Goal: Task Accomplishment & Management: Use online tool/utility

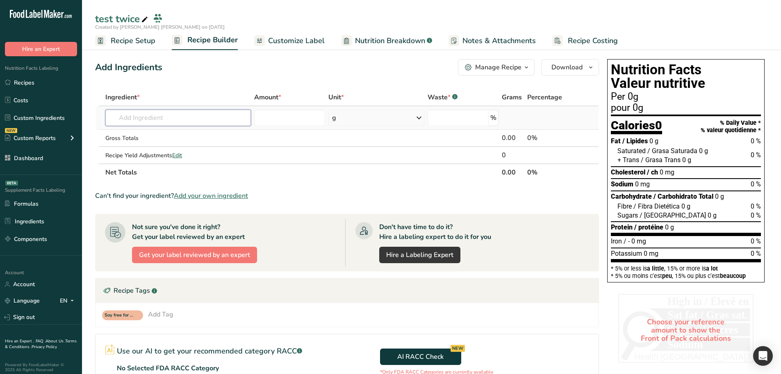
drag, startPoint x: 0, startPoint y: 0, endPoint x: 178, endPoint y: 115, distance: 212.1
click at [178, 115] on input "text" at bounding box center [178, 118] width 146 height 16
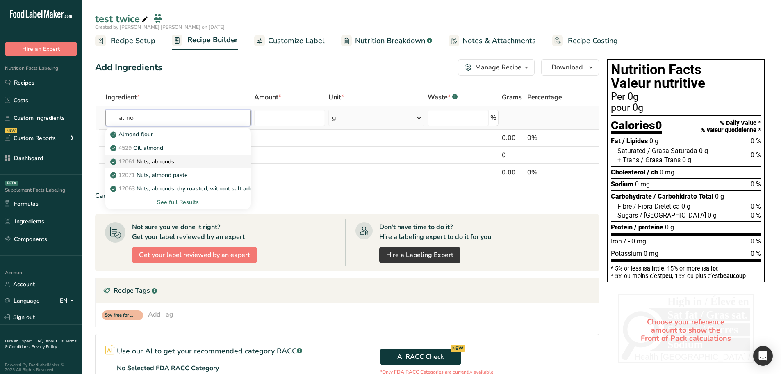
type input "almo"
click at [168, 158] on p "12061 Nuts, almonds" at bounding box center [143, 161] width 62 height 9
type input "Nuts, almonds"
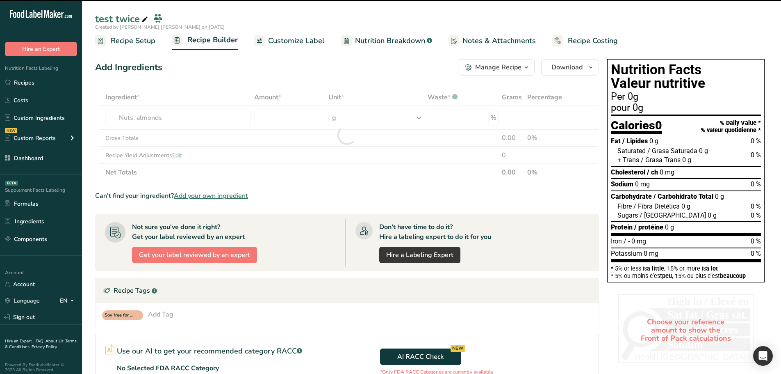
type input "0"
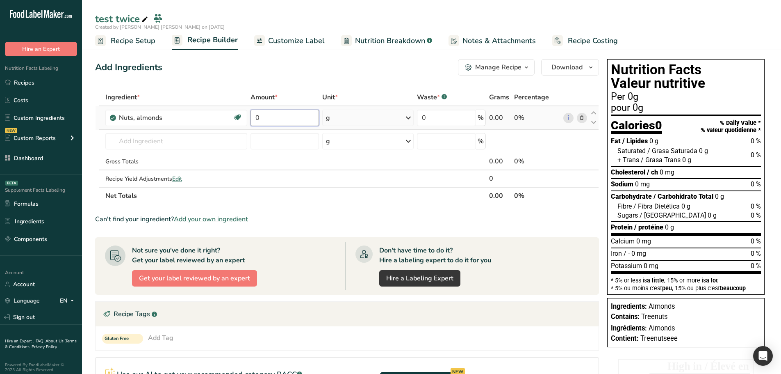
click at [289, 118] on input "0" at bounding box center [285, 118] width 69 height 16
click at [372, 119] on div "Ingredient * Amount * Unit * Waste * .a-a{fill:#347362;}.b-a{fill:#fff;} Grams …" at bounding box center [347, 147] width 504 height 116
click at [377, 122] on div "g" at bounding box center [367, 118] width 91 height 16
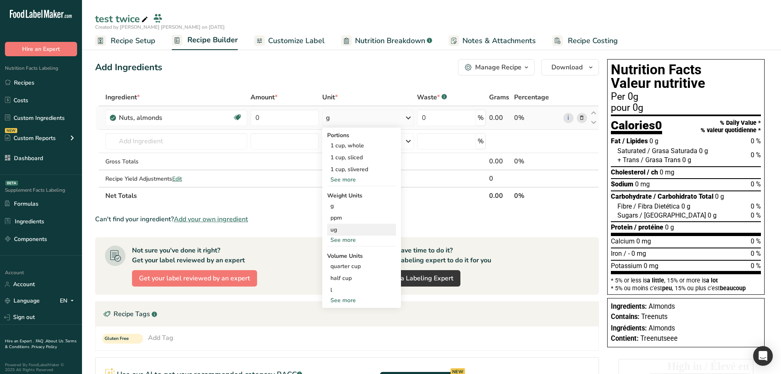
click at [344, 231] on div "ug" at bounding box center [361, 230] width 69 height 12
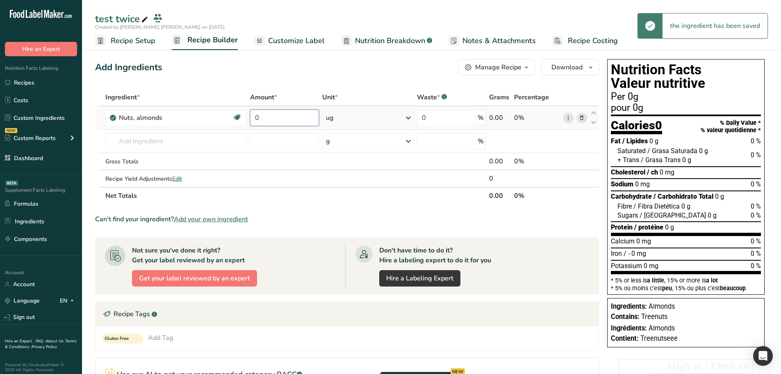
click at [267, 117] on input "0" at bounding box center [284, 118] width 69 height 16
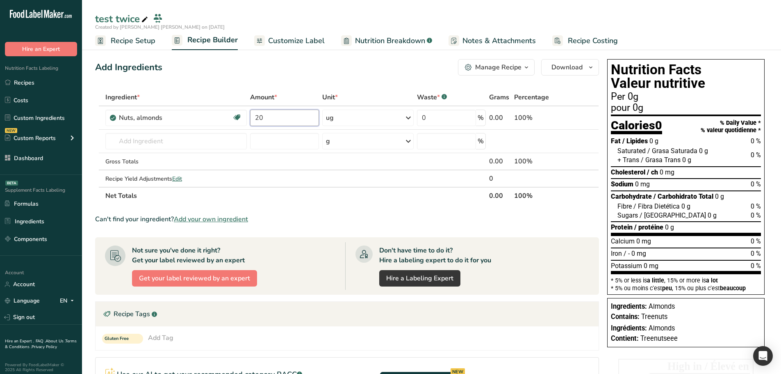
type input "20"
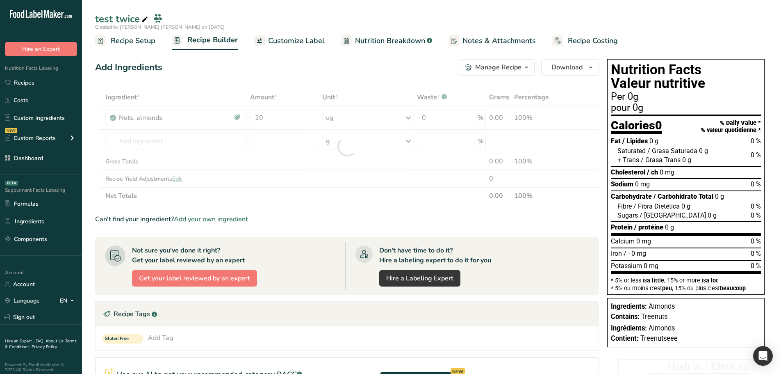
click at [315, 79] on div "Add Ingredients Manage Recipe Delete Recipe Duplicate Recipe Scale Recipe Save …" at bounding box center [349, 276] width 509 height 440
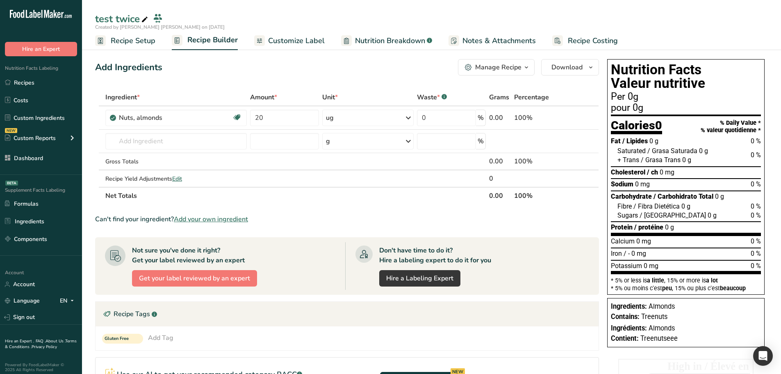
click at [395, 39] on span "Nutrition Breakdown" at bounding box center [390, 40] width 70 height 11
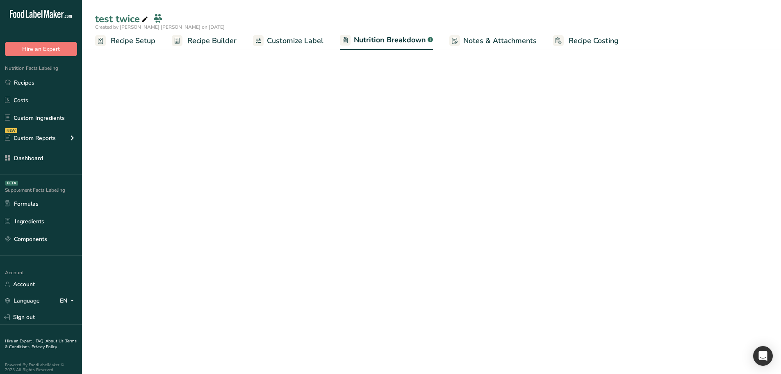
select select "Calories"
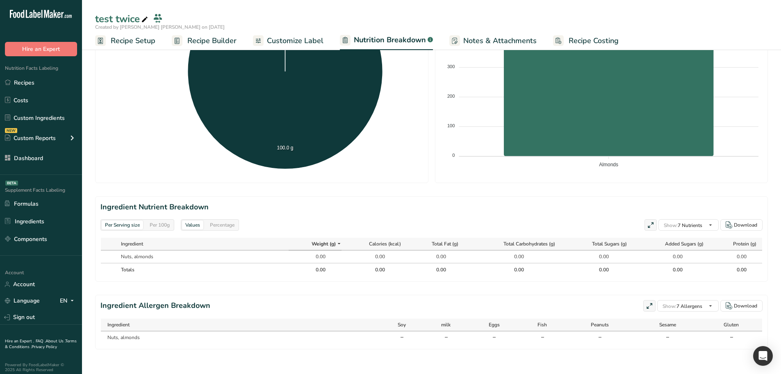
scroll to position [231, 0]
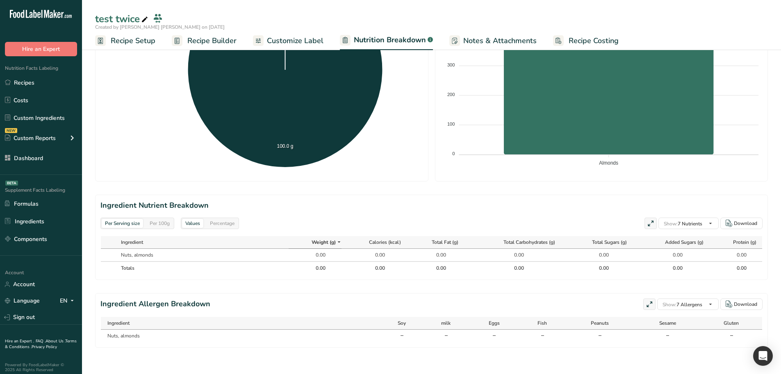
click at [199, 41] on span "Recipe Builder" at bounding box center [211, 40] width 49 height 11
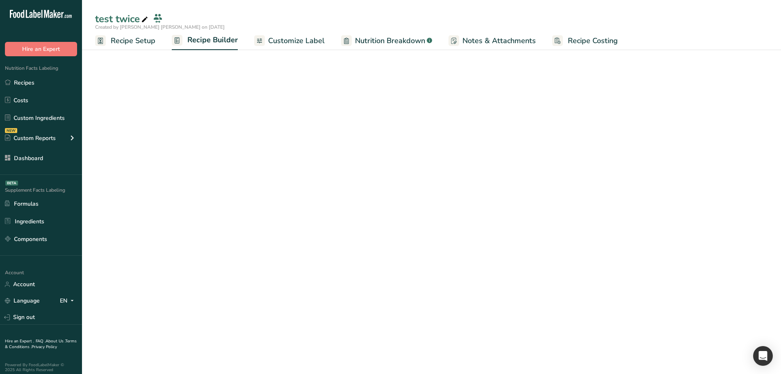
scroll to position [19, 0]
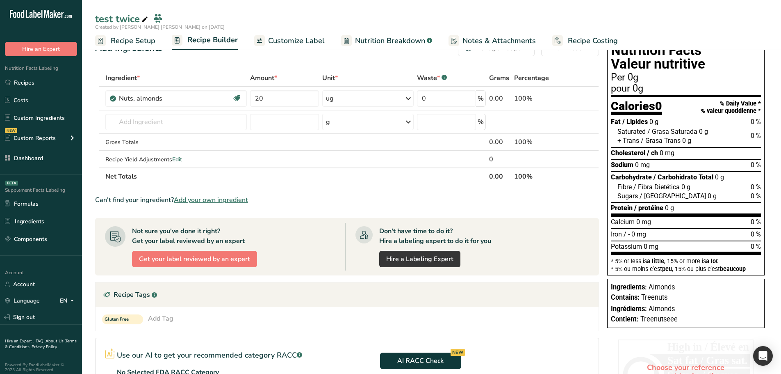
click at [366, 40] on span "Nutrition Breakdown" at bounding box center [390, 40] width 70 height 11
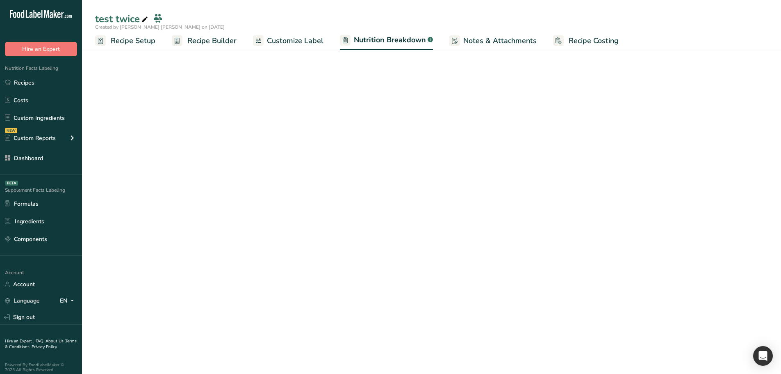
select select "Calories"
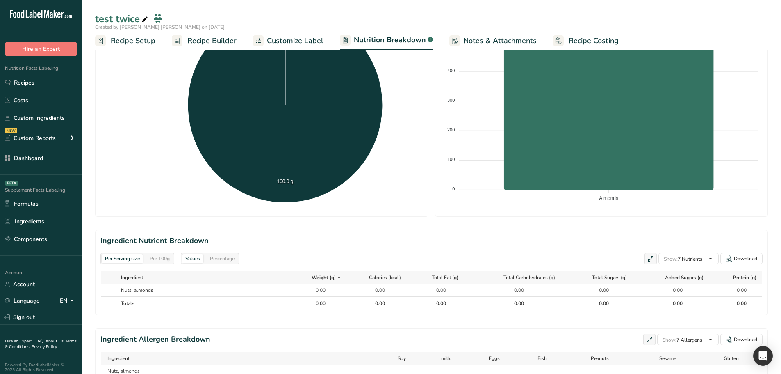
scroll to position [231, 0]
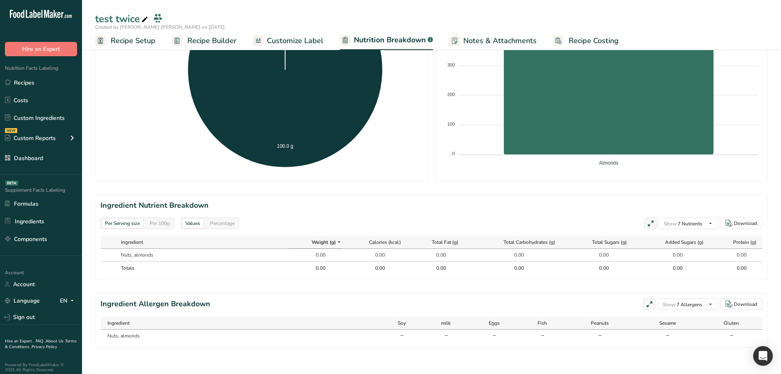
click at [163, 219] on div "Per 100g" at bounding box center [159, 223] width 27 height 9
click at [123, 219] on div "Per Serving size" at bounding box center [122, 223] width 41 height 9
click at [152, 219] on div "Per 100g" at bounding box center [159, 223] width 27 height 9
click at [119, 219] on div "Per Serving size" at bounding box center [122, 223] width 41 height 9
click at [25, 87] on link "Recipes" at bounding box center [41, 83] width 82 height 16
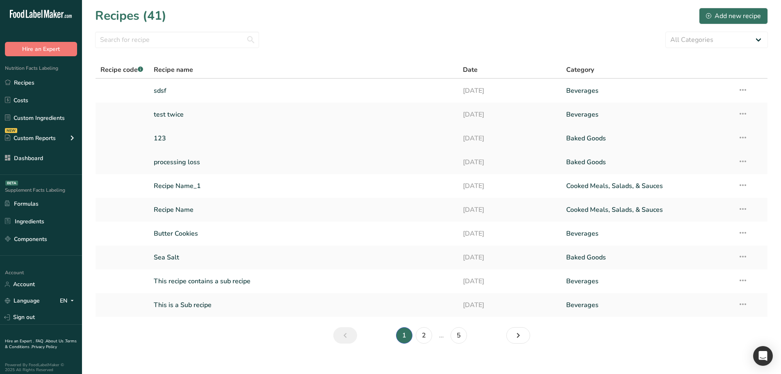
click at [164, 139] on link "123" at bounding box center [304, 138] width 300 height 17
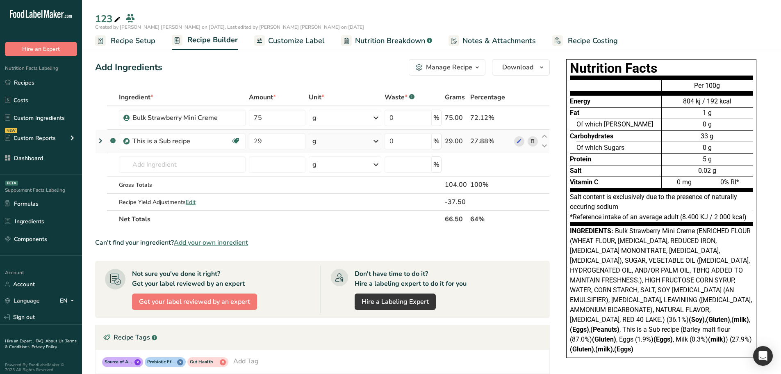
click at [329, 135] on div "g" at bounding box center [345, 141] width 73 height 16
click at [327, 197] on div "ug" at bounding box center [348, 196] width 69 height 12
drag, startPoint x: 406, startPoint y: 33, endPoint x: 402, endPoint y: 32, distance: 4.2
click at [406, 33] on link "Nutrition Breakdown .a-a{fill:#347362;}.b-a{fill:#fff;}" at bounding box center [386, 41] width 91 height 18
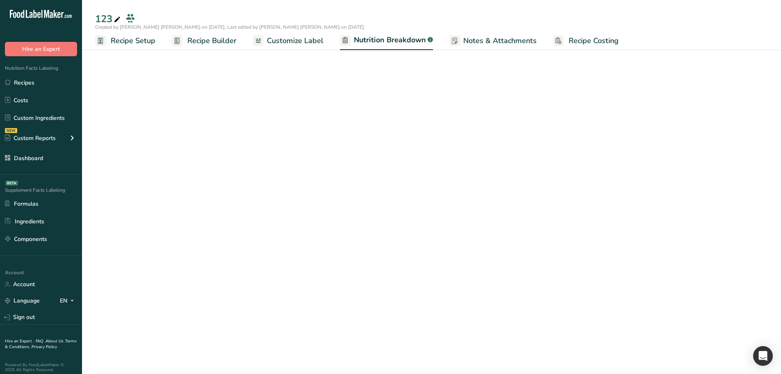
select select "Calories"
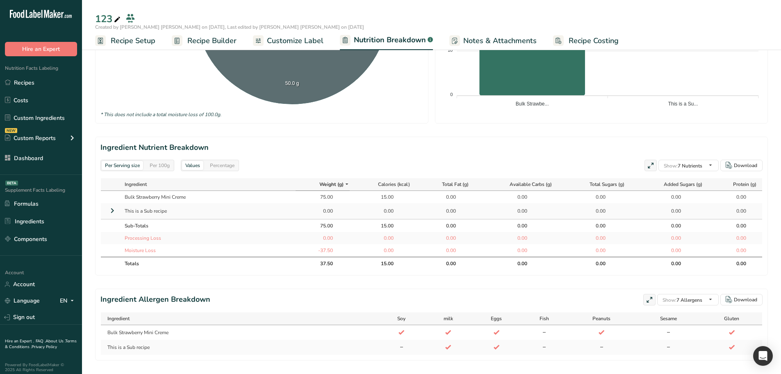
scroll to position [304, 0]
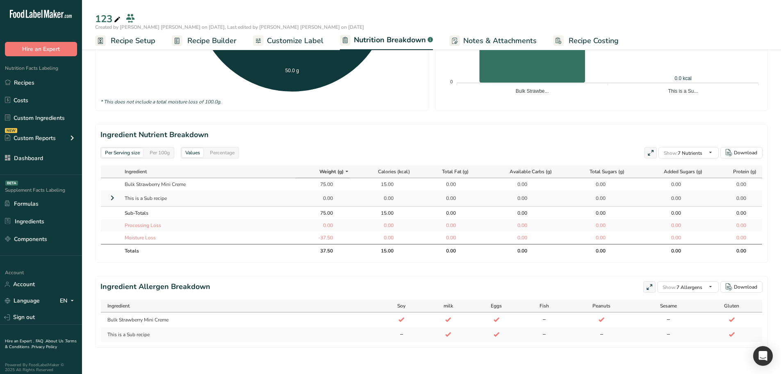
click at [112, 190] on icon at bounding box center [112, 197] width 10 height 15
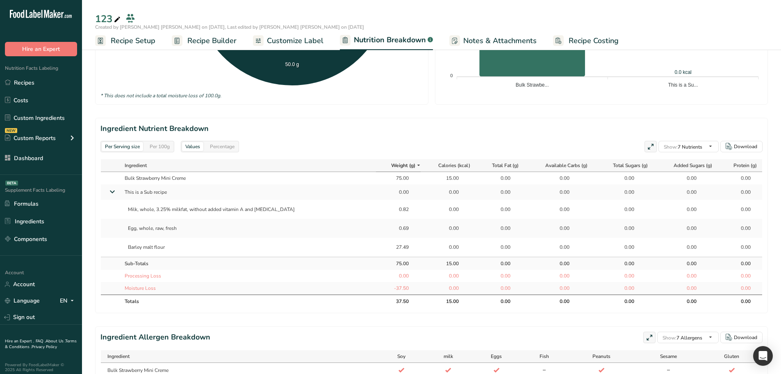
click at [165, 147] on div "Per 100g" at bounding box center [159, 146] width 27 height 9
click at [114, 146] on div "Per Serving size" at bounding box center [122, 146] width 41 height 9
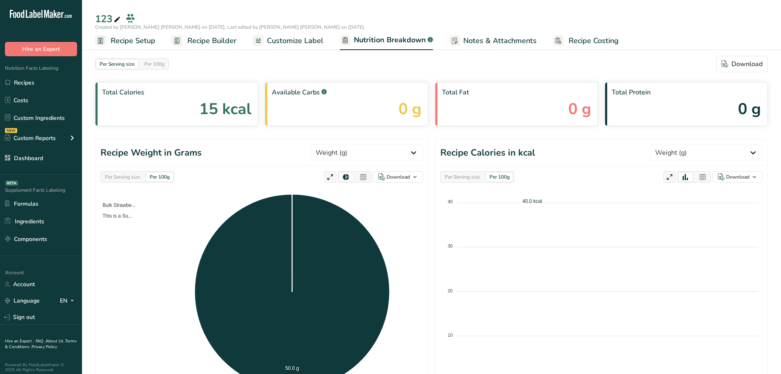
select select "Calories"
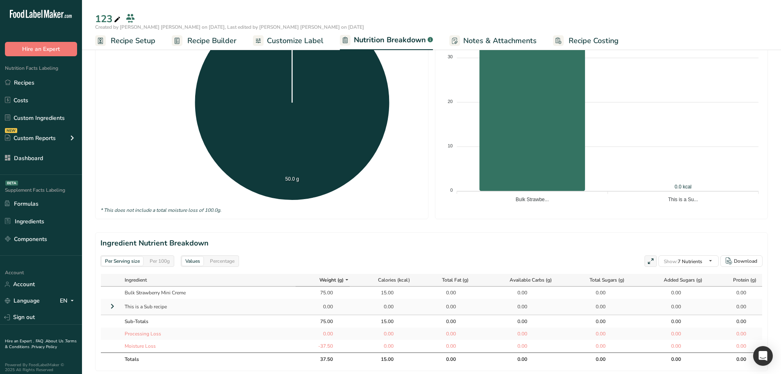
scroll to position [205, 0]
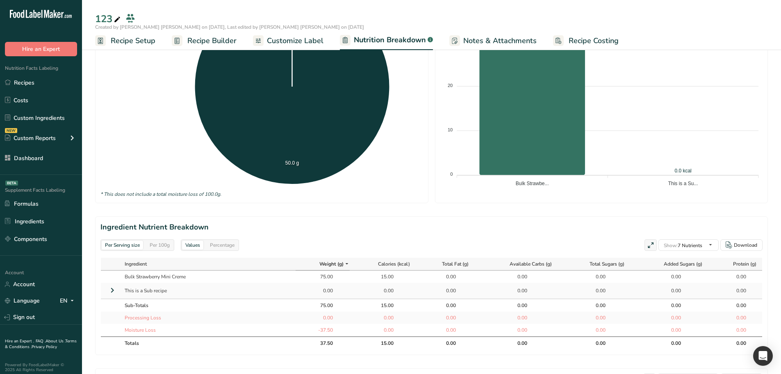
click at [115, 289] on icon at bounding box center [112, 290] width 10 height 15
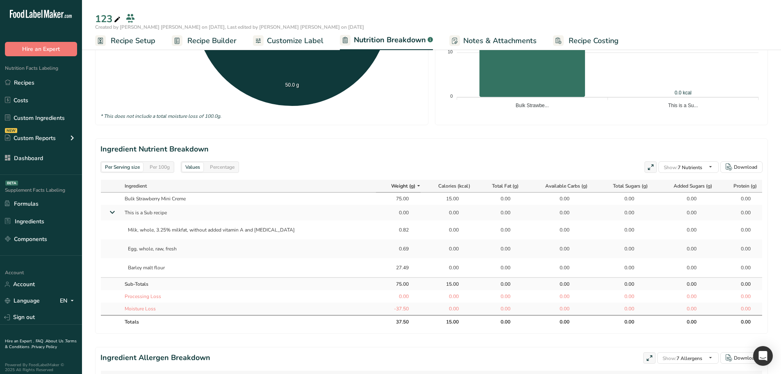
scroll to position [287, 0]
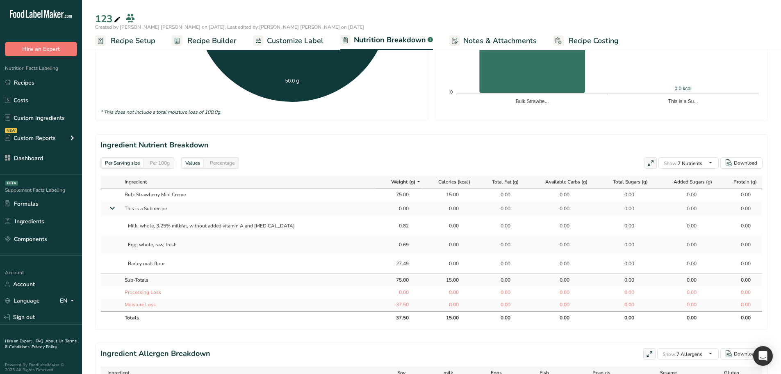
click at [415, 350] on section "Ingredient Allergen Breakdown Show: 7 Allergens All Allergens (16) Soy Treenuts…" at bounding box center [431, 379] width 673 height 72
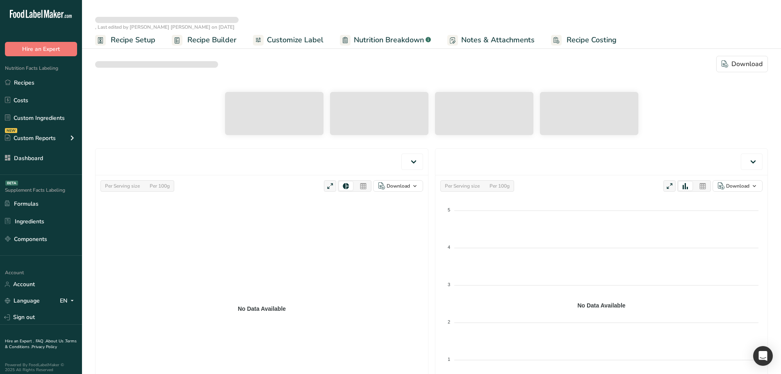
select select "Calories"
